Goal: Communication & Community: Answer question/provide support

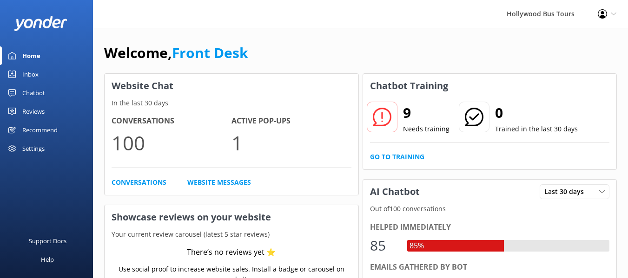
click at [30, 72] on div "Inbox" at bounding box center [30, 74] width 16 height 19
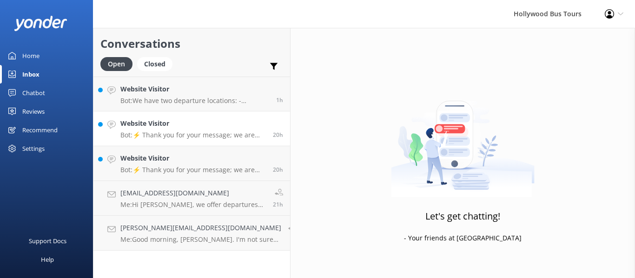
click at [171, 142] on link "Website Visitor Bot: ⚡ Thank you for your message; we are connecting you to a t…" at bounding box center [191, 129] width 197 height 35
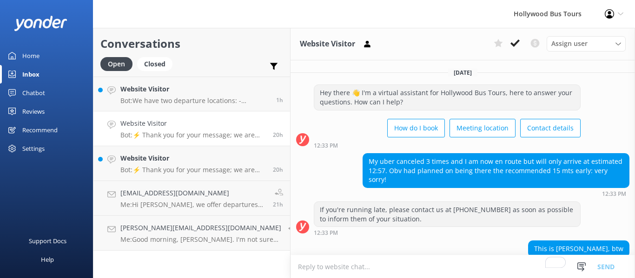
scroll to position [64, 0]
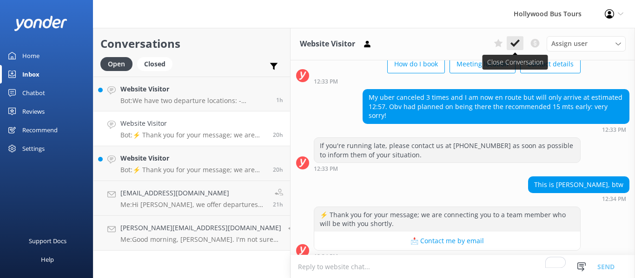
click at [513, 43] on icon at bounding box center [514, 43] width 9 height 9
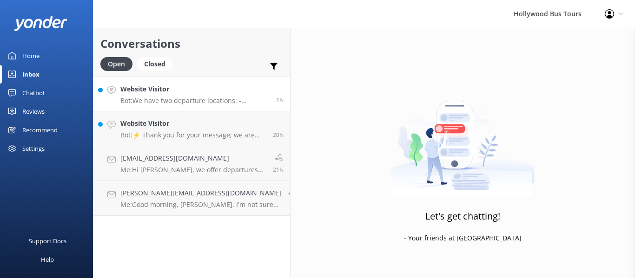
click at [164, 97] on p "Bot: We have two departure locations: - [STREET_ADDRESS]. Please check-in insid…" at bounding box center [194, 101] width 149 height 8
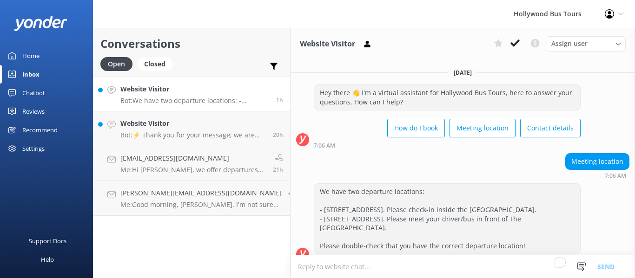
scroll to position [22, 0]
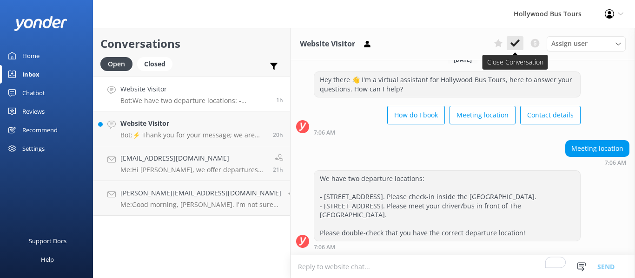
click at [515, 43] on use at bounding box center [514, 42] width 9 height 7
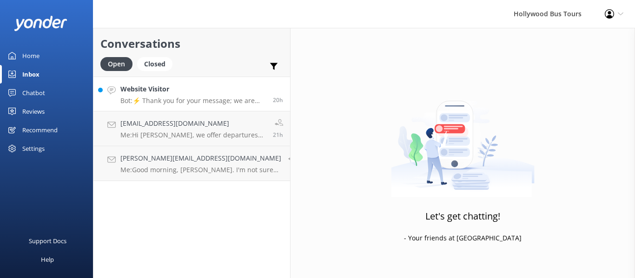
click at [213, 106] on link "Website Visitor Bot: ⚡ Thank you for your message; we are connecting you to a t…" at bounding box center [191, 94] width 197 height 35
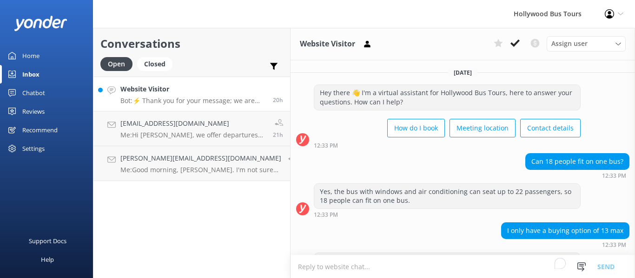
scroll to position [55, 0]
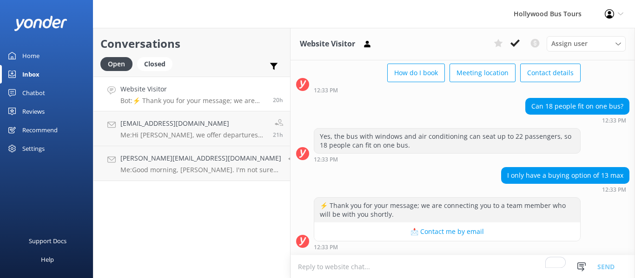
click at [325, 267] on textarea "To enrich screen reader interactions, please activate Accessibility in Grammarl…" at bounding box center [462, 267] width 344 height 23
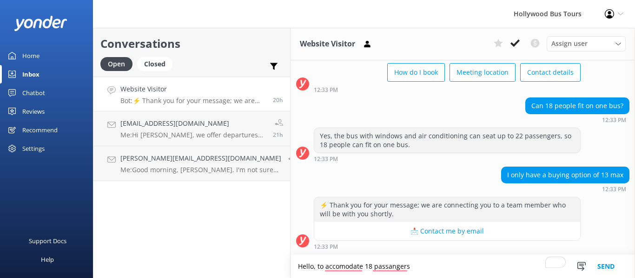
click at [303, 266] on textarea "Hello, to accomodate 18 passangers" at bounding box center [462, 266] width 344 height 23
click at [494, 269] on textarea "Hello, it would require two behicles to accomodate 18 passangers" at bounding box center [462, 266] width 344 height 23
drag, startPoint x: 469, startPoint y: 265, endPoint x: 462, endPoint y: 264, distance: 7.0
click at [462, 264] on textarea "Hello, it would require two vehicles to accommodate 18 passangers." at bounding box center [462, 266] width 344 height 23
type textarea "Hello, it would require two vehicles to accommodate 18 passengers."
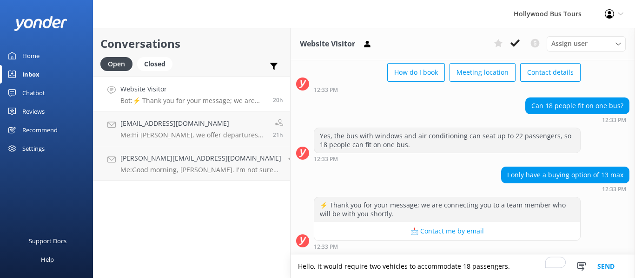
click at [601, 265] on button "Send" at bounding box center [605, 266] width 35 height 23
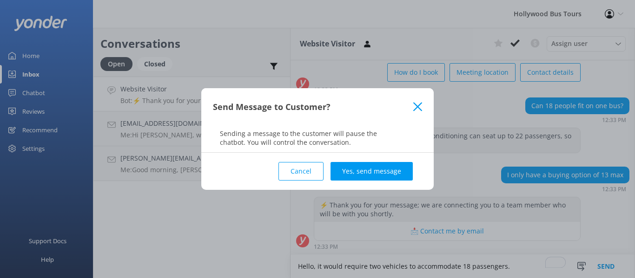
drag, startPoint x: 601, startPoint y: 265, endPoint x: 425, endPoint y: 192, distance: 191.0
click at [425, 192] on div "Send Message to Customer? Sending a message to the customer will pause the chat…" at bounding box center [317, 139] width 635 height 278
click at [372, 161] on div "Cancel Yes, send message" at bounding box center [317, 171] width 209 height 37
click at [366, 174] on button "Yes, send message" at bounding box center [371, 171] width 82 height 19
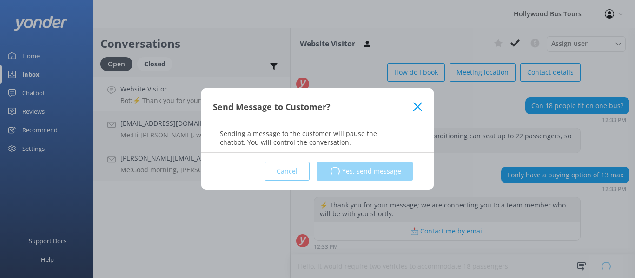
click at [366, 174] on div "Cancel Loading.. Yes, send message" at bounding box center [317, 171] width 209 height 37
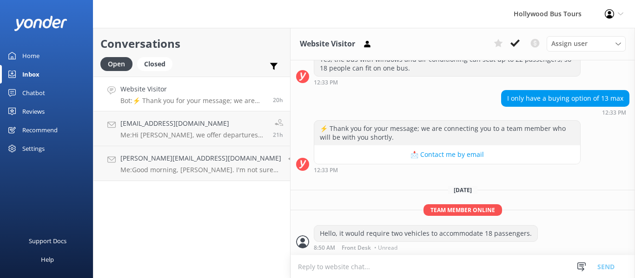
scroll to position [133, 0]
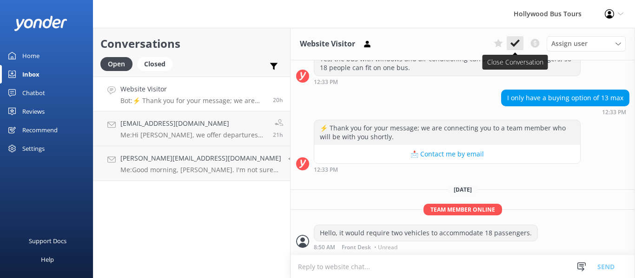
click at [517, 43] on use at bounding box center [514, 42] width 9 height 7
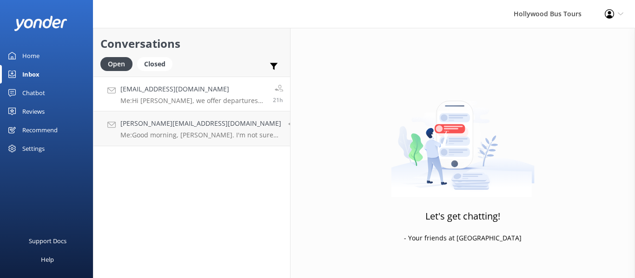
click at [188, 95] on div "[EMAIL_ADDRESS][DOMAIN_NAME] Me: Hi [PERSON_NAME], we offer departures from [ST…" at bounding box center [192, 94] width 145 height 20
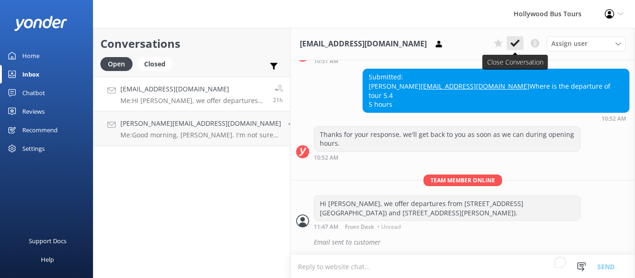
scroll to position [310, 0]
click at [516, 43] on use at bounding box center [514, 42] width 9 height 7
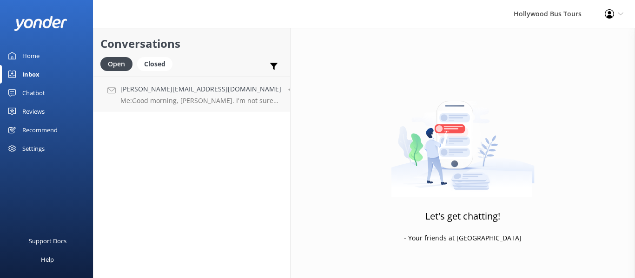
click at [171, 130] on div "Conversations Open Closed Important Converted Assigned to me Unassigned [PERSON…" at bounding box center [191, 153] width 197 height 250
click at [170, 102] on p "Me: Good morning, [PERSON_NAME]. I'm not sure how you received the vouchers, bu…" at bounding box center [200, 101] width 161 height 8
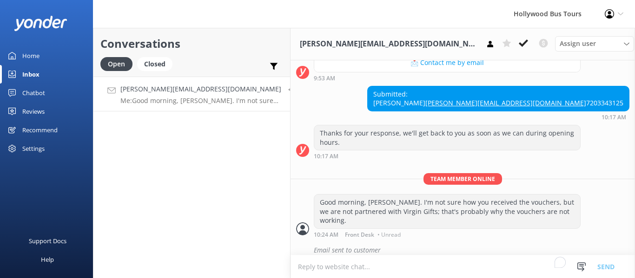
scroll to position [190, 0]
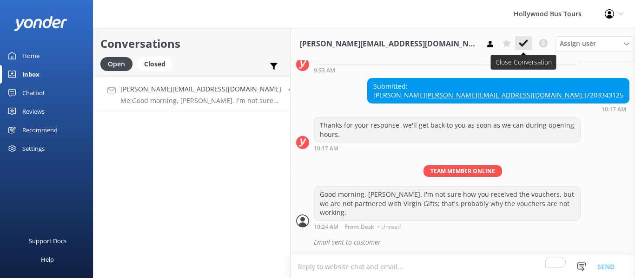
click at [518, 43] on use at bounding box center [522, 42] width 9 height 7
